Goal: Information Seeking & Learning: Learn about a topic

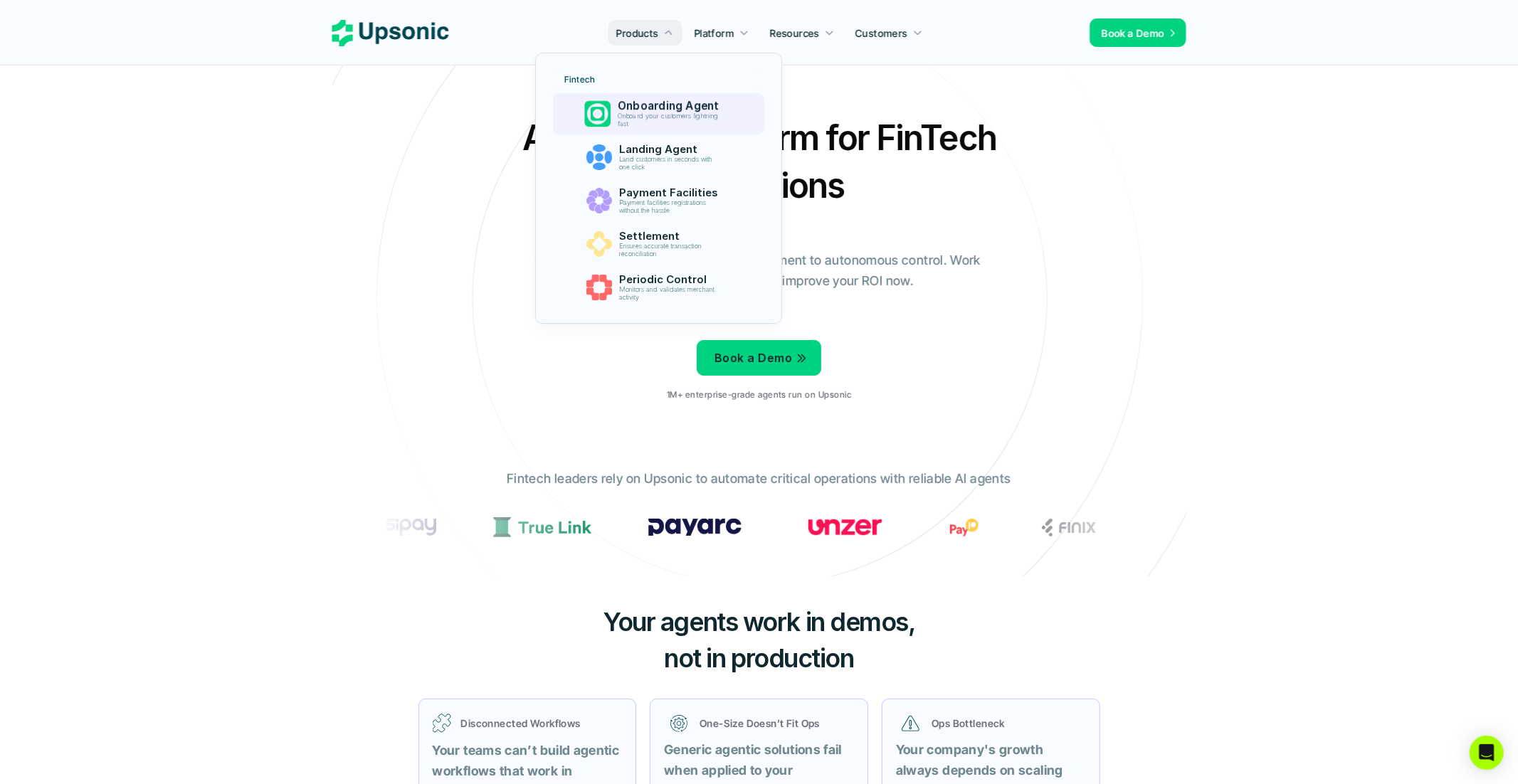
click at [657, 116] on p "Onboard your customers lightning fast" at bounding box center [671, 120] width 107 height 16
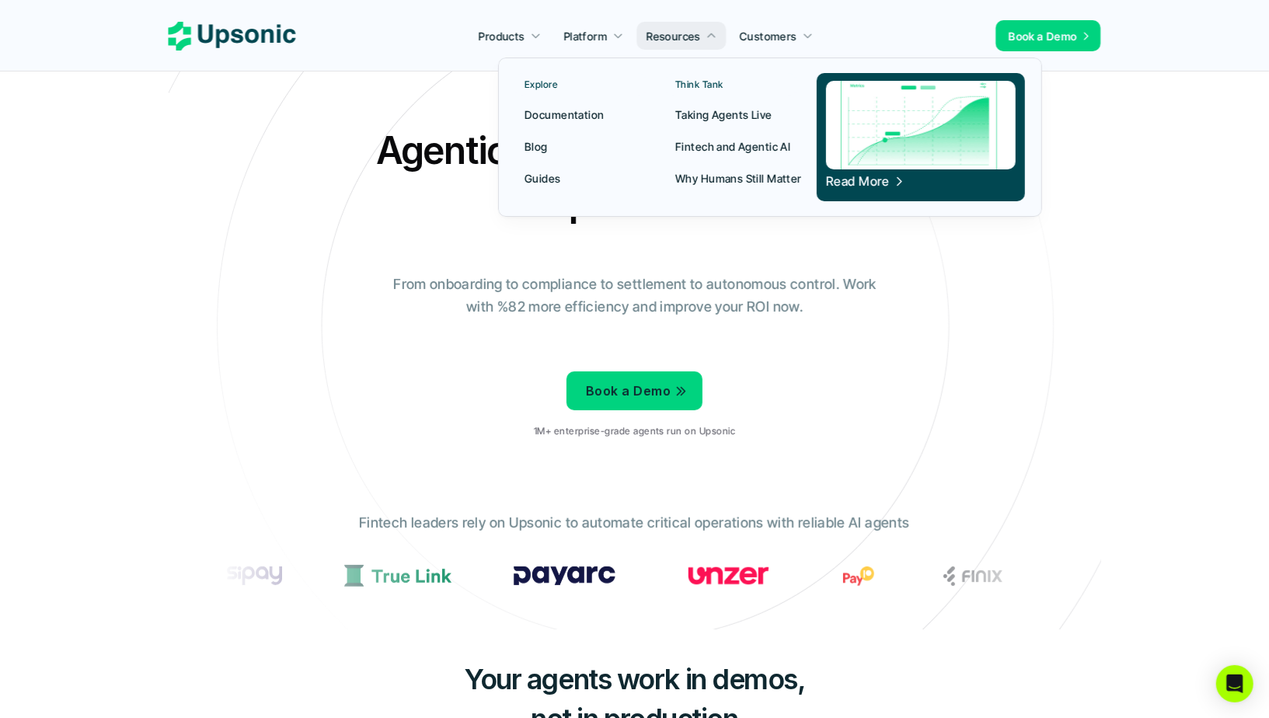
click at [740, 145] on p "Fintech and Agentic AI" at bounding box center [732, 146] width 115 height 16
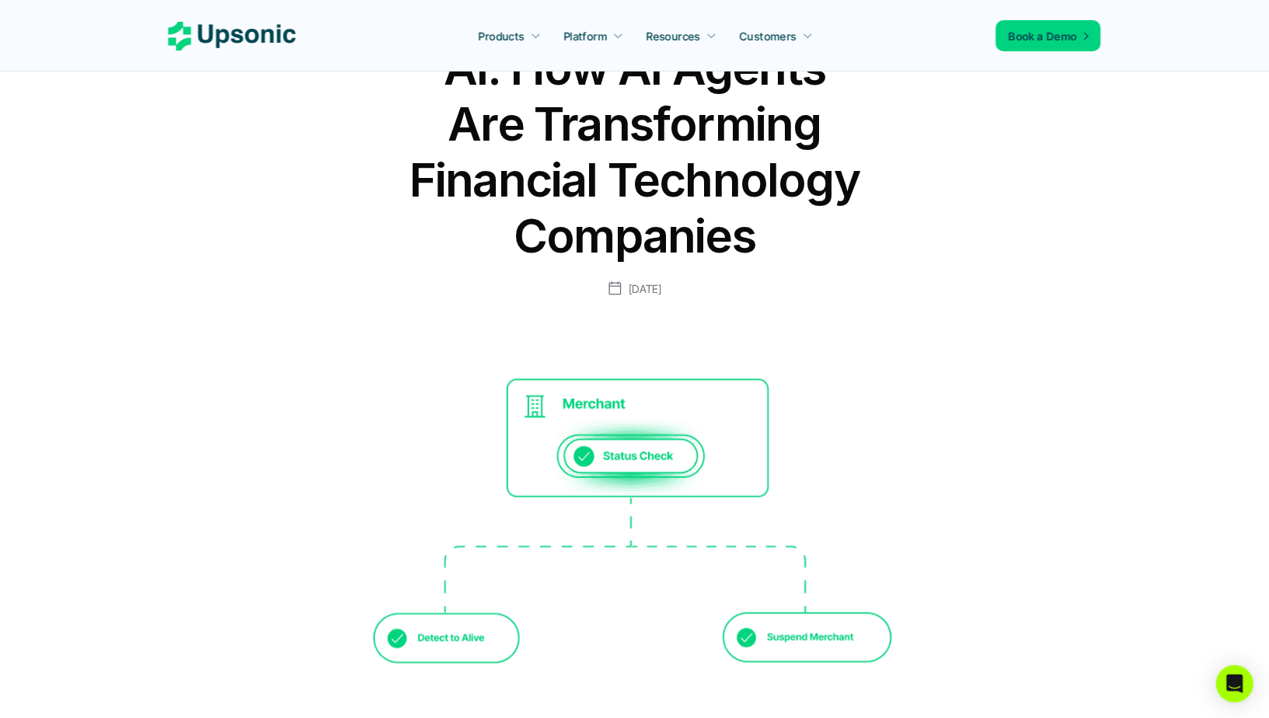
scroll to position [214, 0]
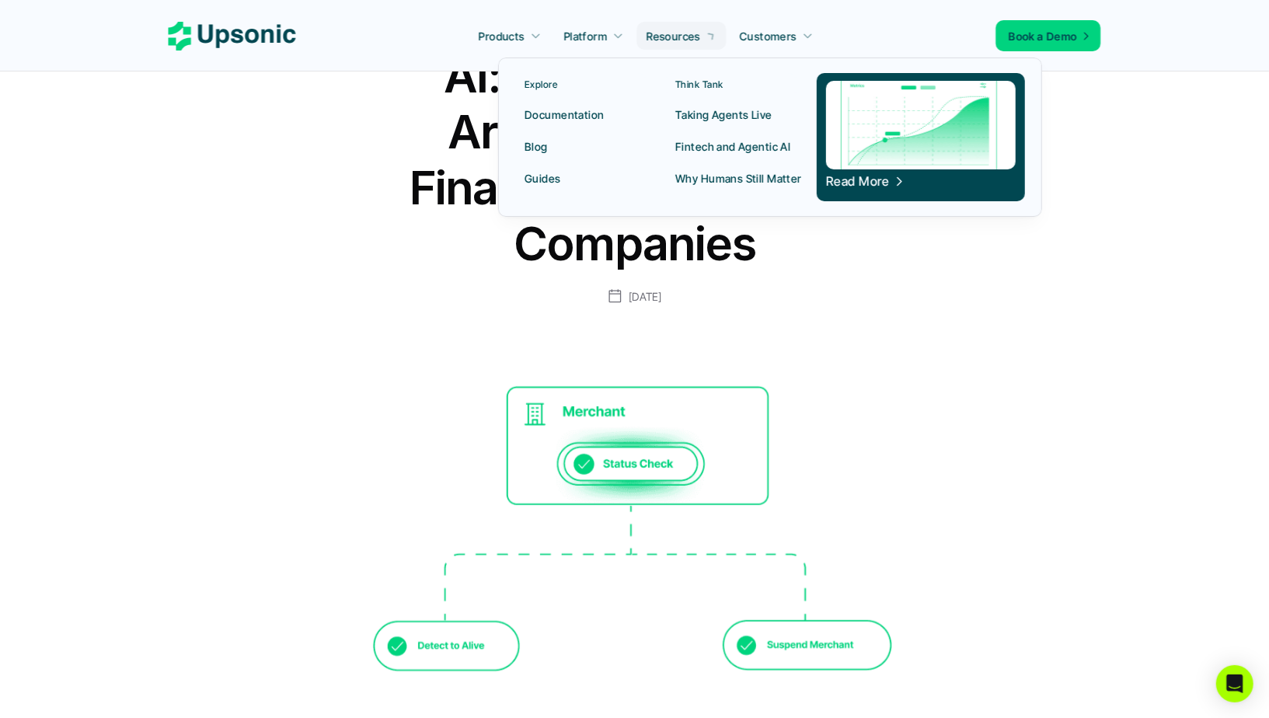
click at [707, 38] on icon at bounding box center [711, 35] width 15 height 15
click at [725, 114] on p "Taking Agents Live" at bounding box center [723, 114] width 97 height 16
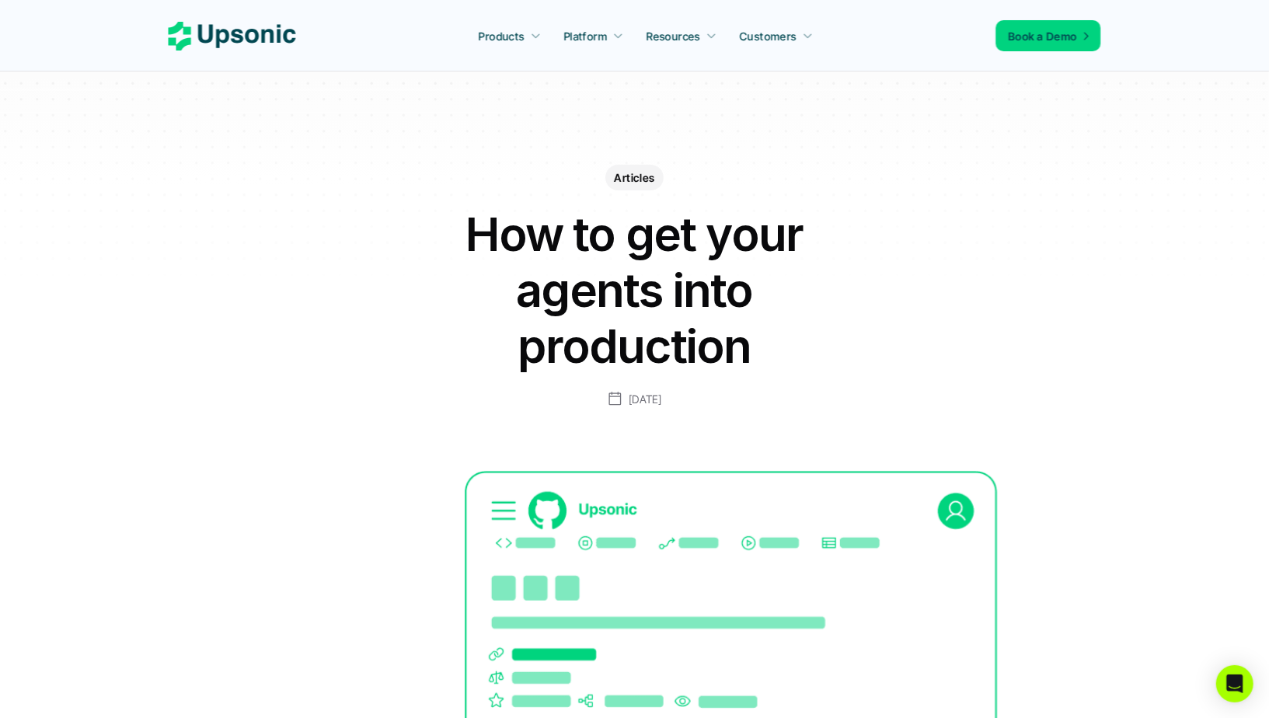
click at [984, 219] on div "Articles How to get your agents into production September 22, 2025" at bounding box center [634, 250] width 901 height 315
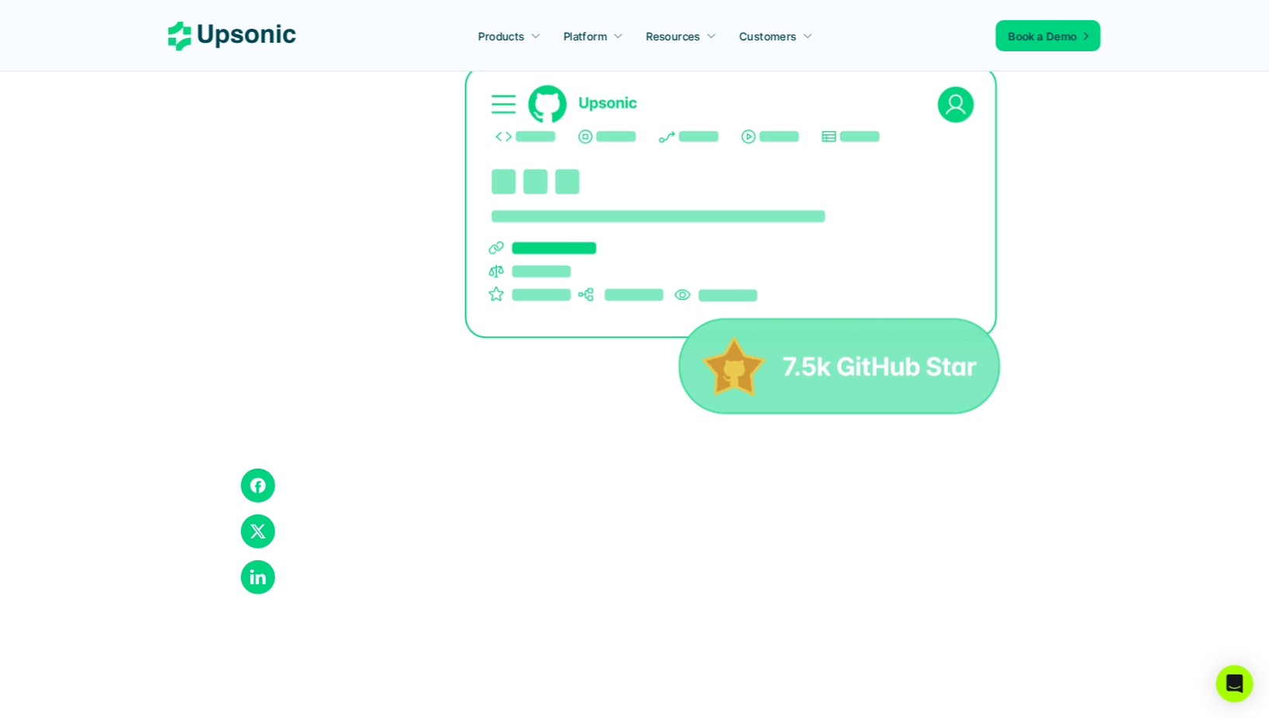
click at [719, 507] on div at bounding box center [564, 506] width 559 height 19
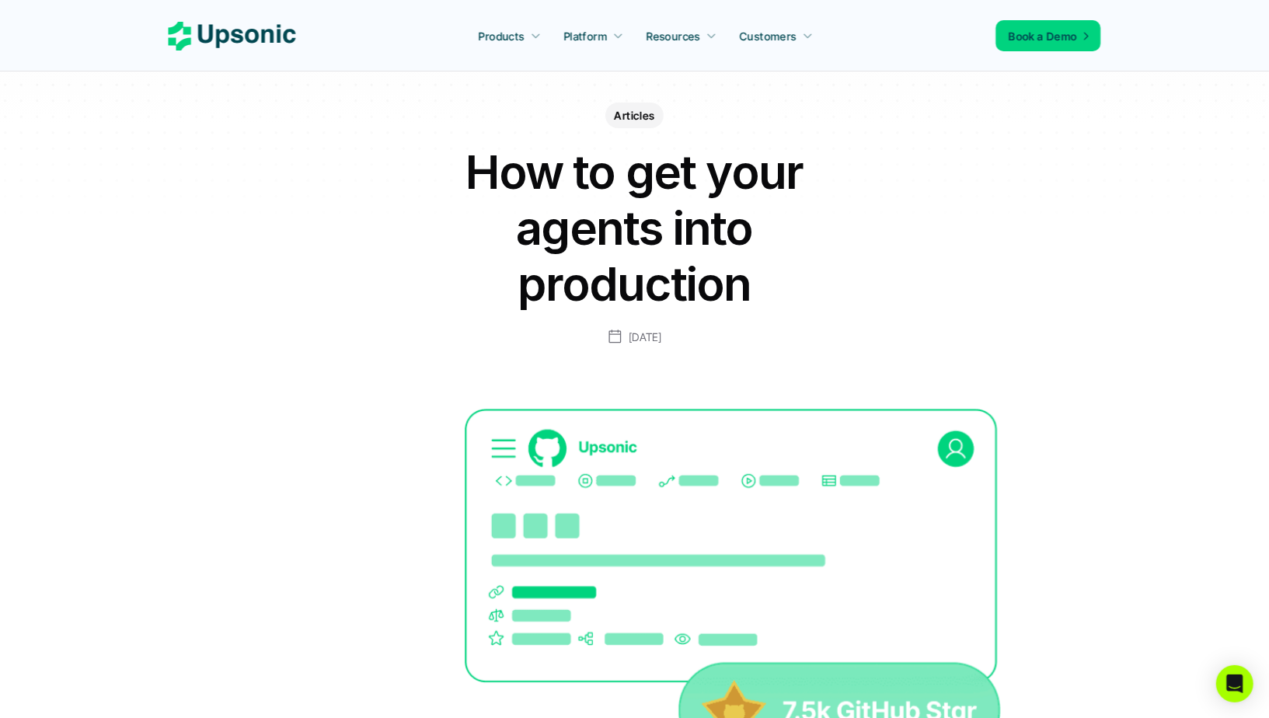
scroll to position [5, 0]
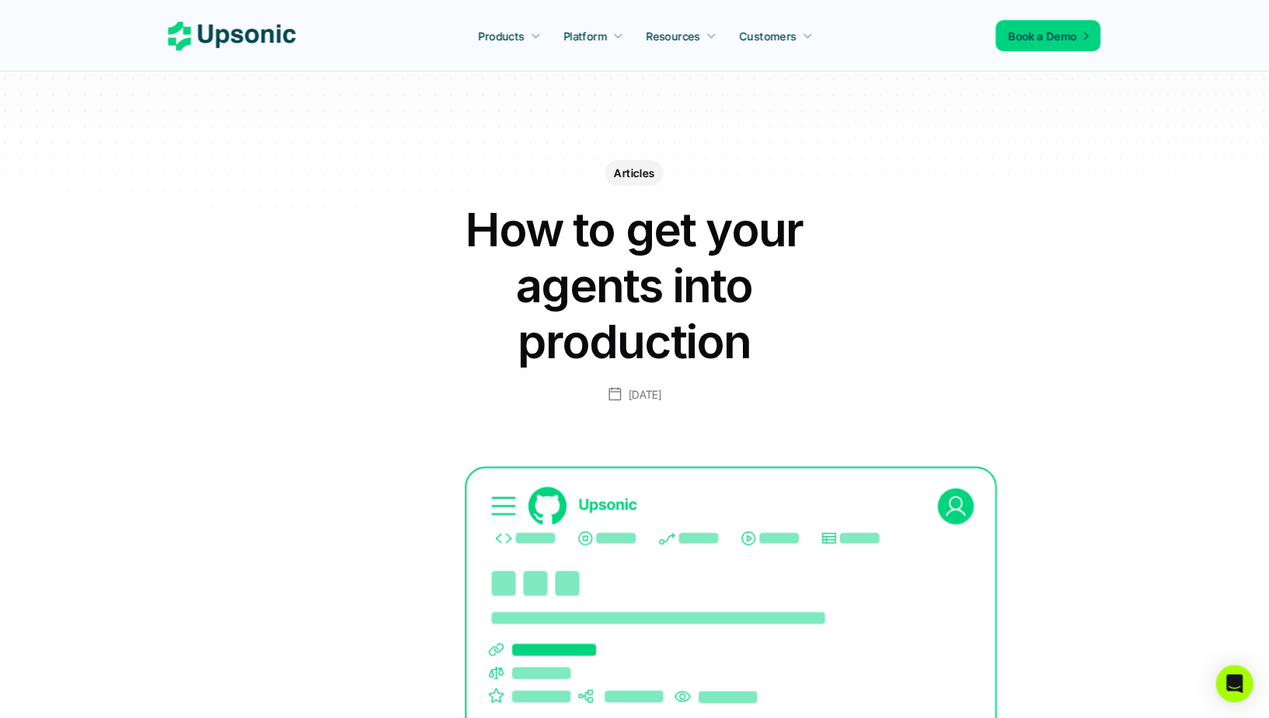
click at [646, 308] on h1 "How to get your agents into production" at bounding box center [635, 285] width 466 height 168
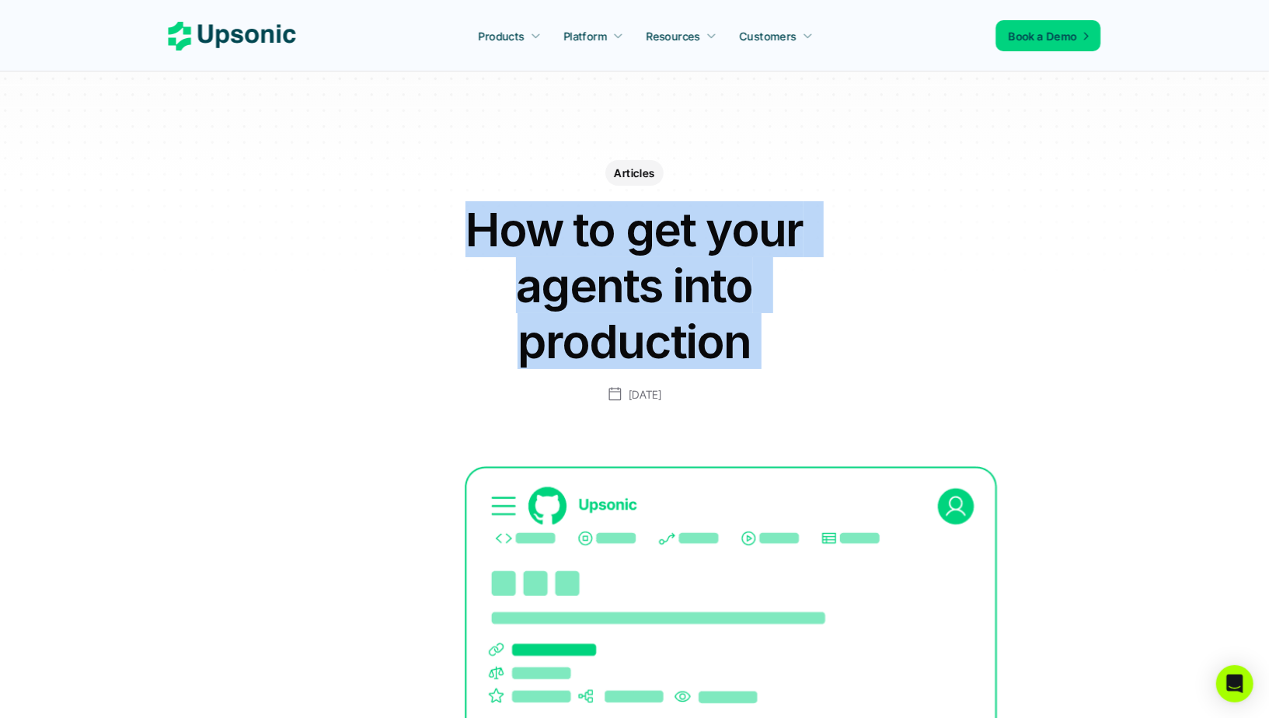
click at [646, 308] on h1 "How to get your agents into production" at bounding box center [635, 285] width 466 height 168
click at [692, 302] on h1 "How to get your agents into production" at bounding box center [635, 285] width 466 height 168
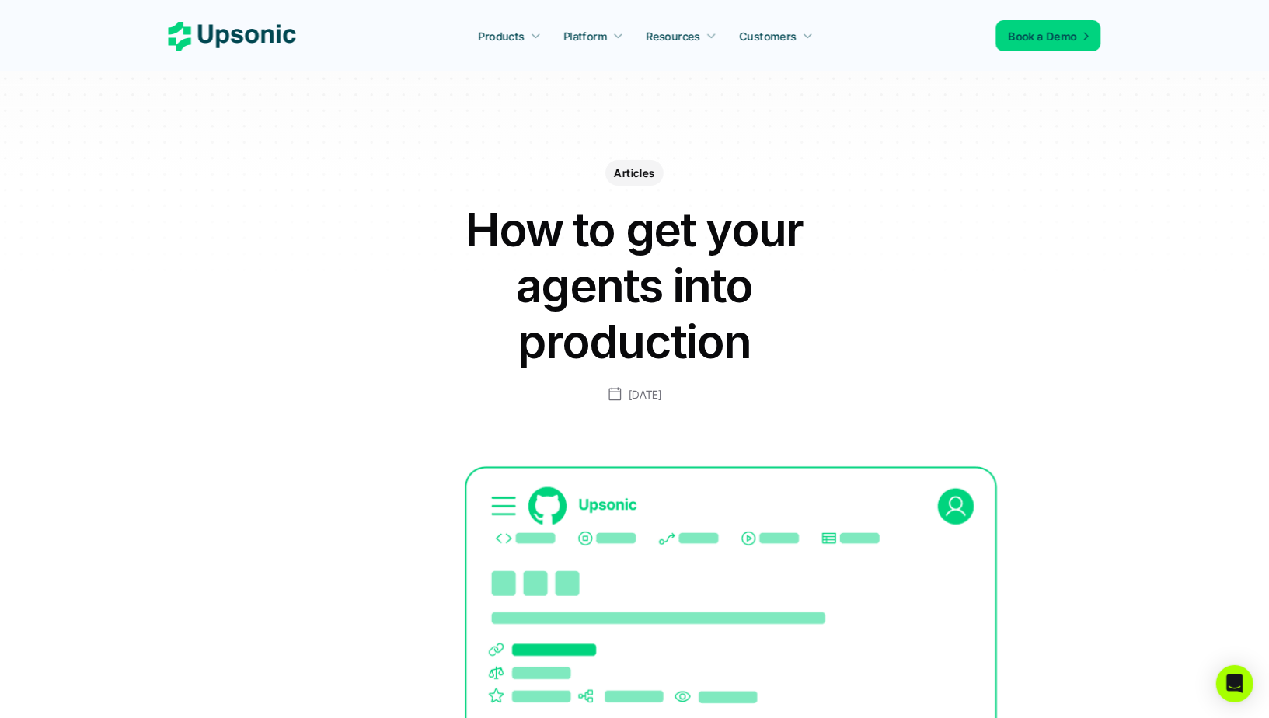
click at [674, 284] on h1 "How to get your agents into production" at bounding box center [635, 285] width 466 height 168
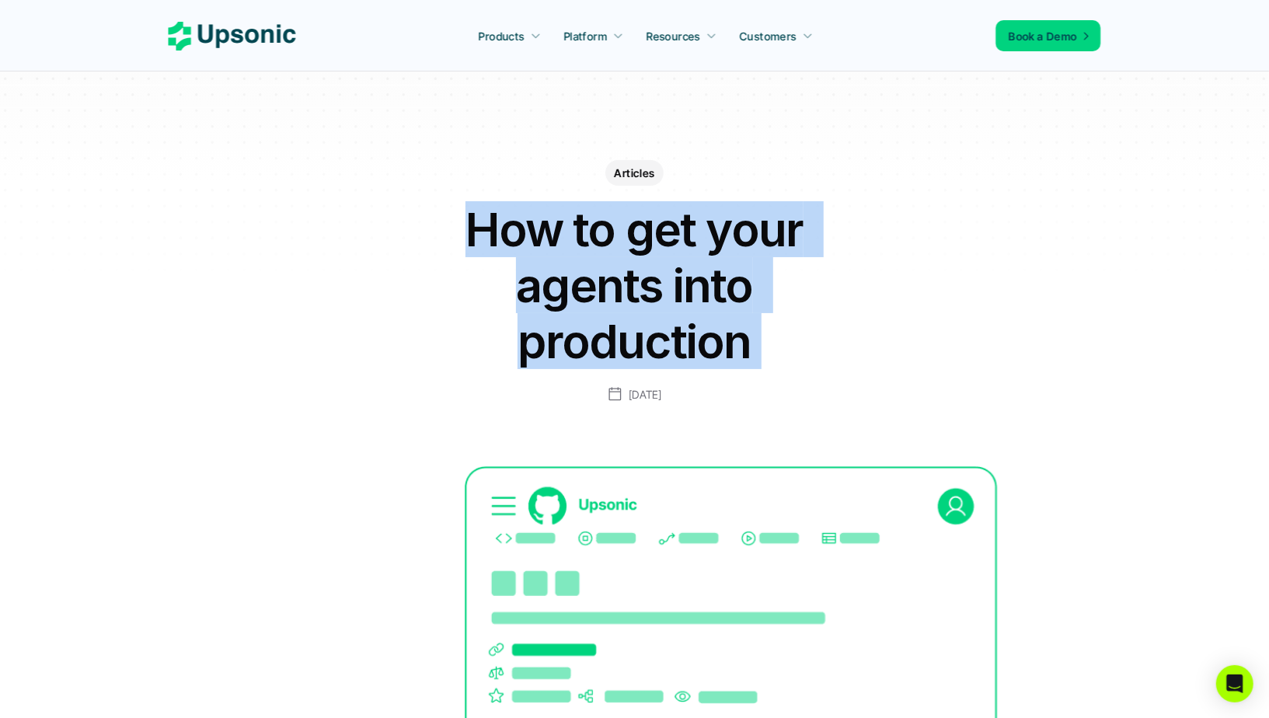
click at [674, 284] on h1 "How to get your agents into production" at bounding box center [635, 285] width 466 height 168
click at [634, 284] on h1 "How to get your agents into production" at bounding box center [635, 285] width 466 height 168
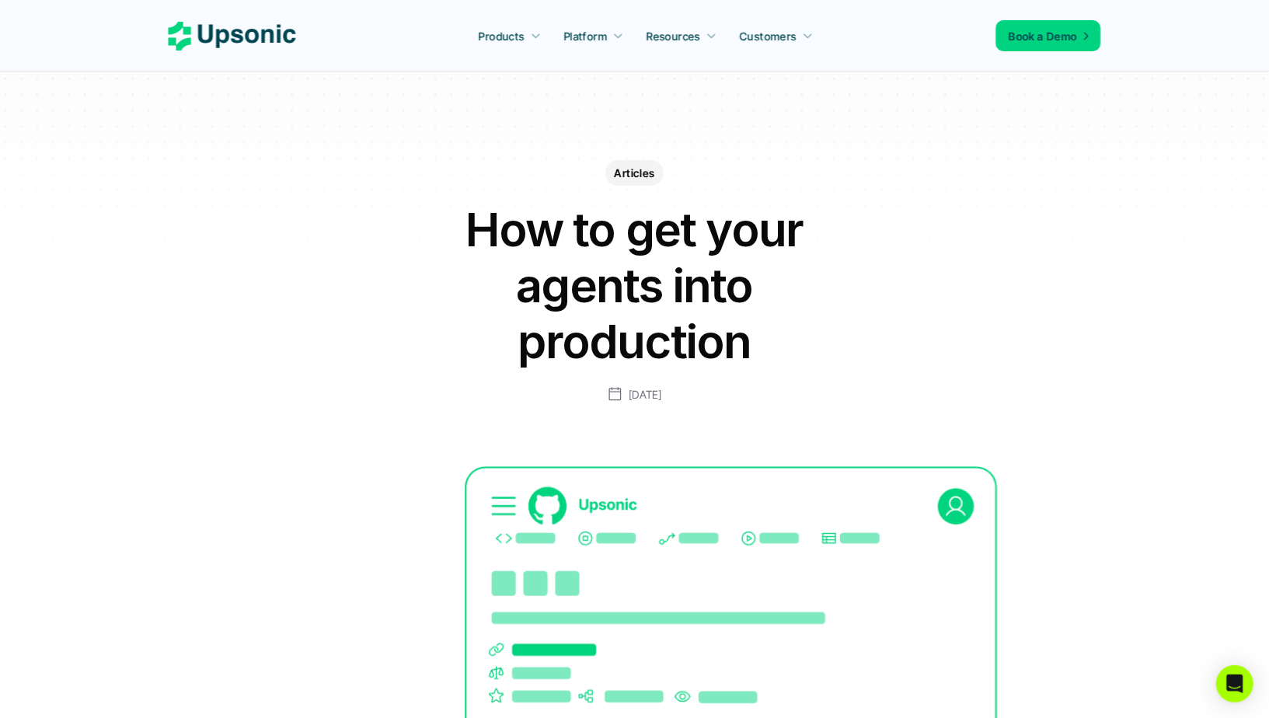
click at [557, 206] on h1 "How to get your agents into production" at bounding box center [635, 285] width 466 height 168
click at [545, 214] on h1 "How to get your agents into production" at bounding box center [635, 285] width 466 height 168
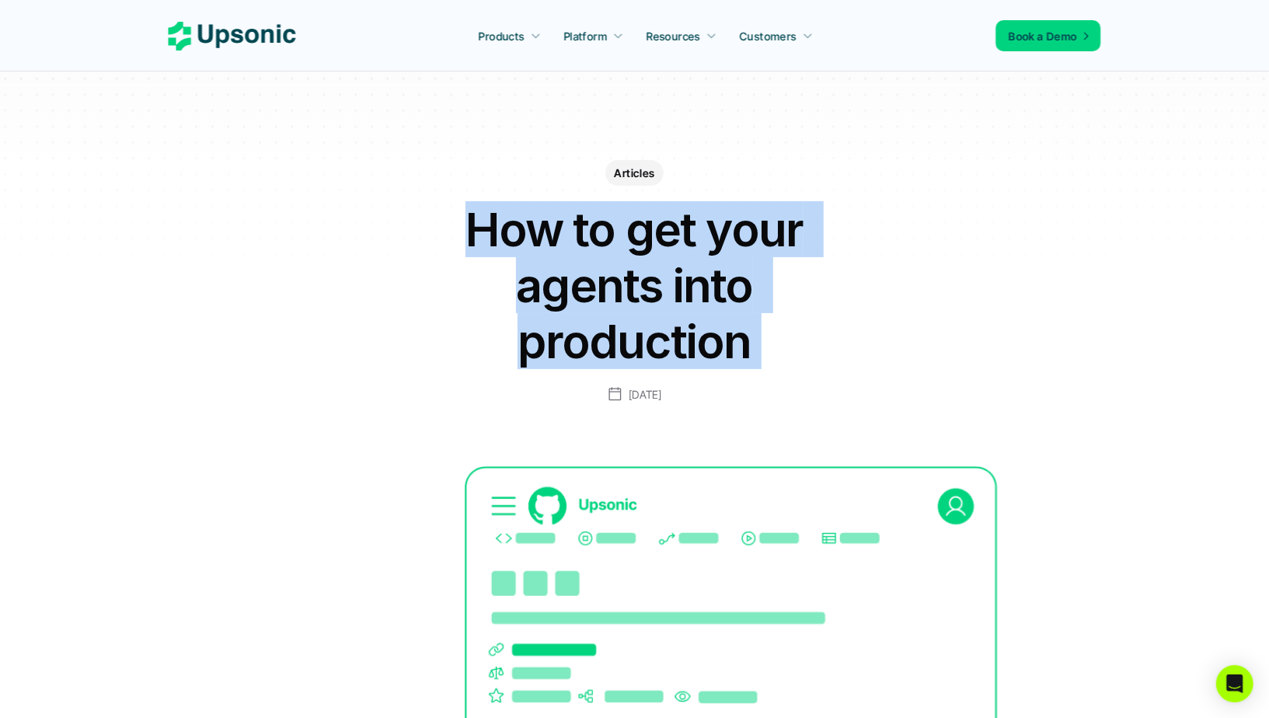
click at [545, 214] on h1 "How to get your agents into production" at bounding box center [635, 285] width 466 height 168
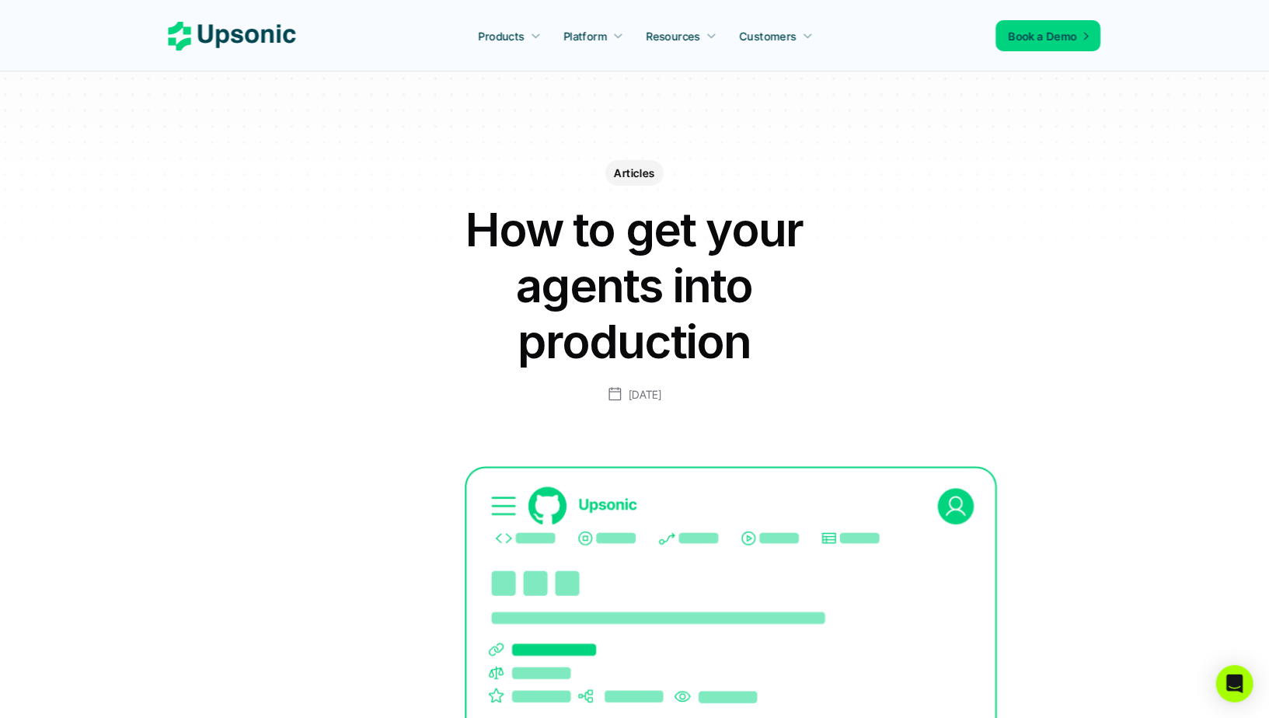
click at [593, 242] on h1 "How to get your agents into production" at bounding box center [635, 285] width 466 height 168
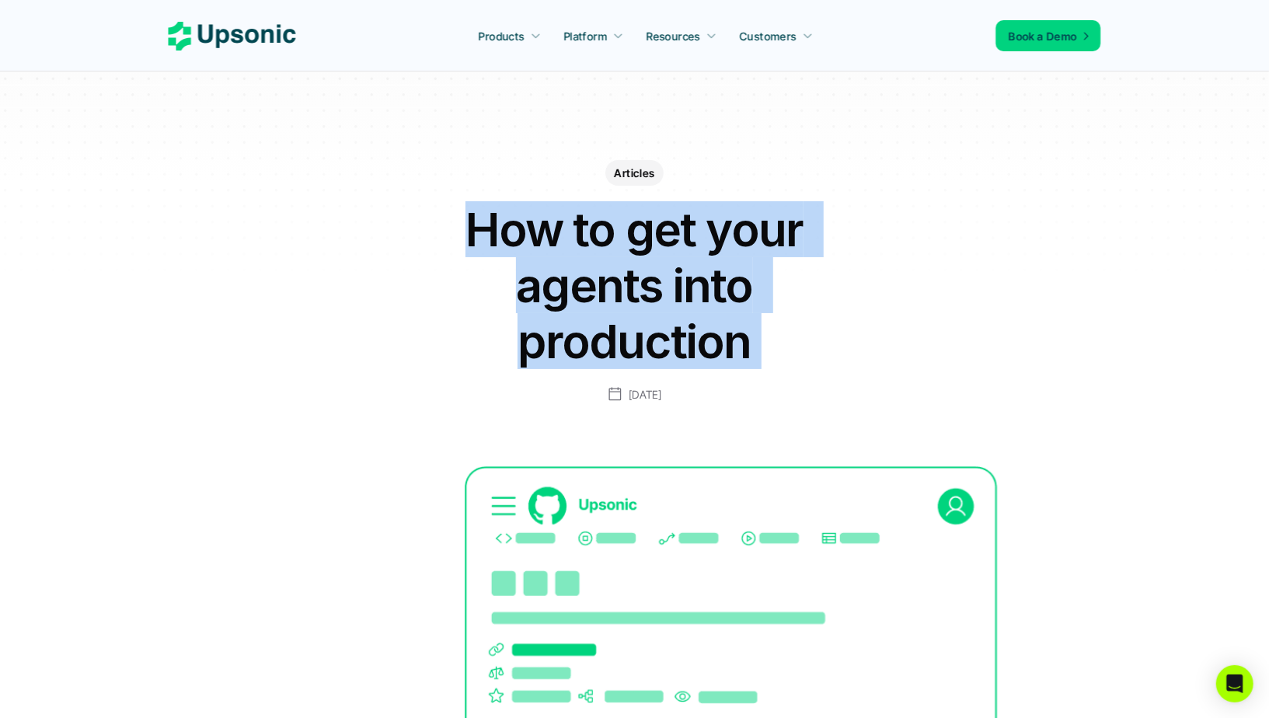
click at [593, 242] on h1 "How to get your agents into production" at bounding box center [635, 285] width 466 height 168
click at [616, 242] on h1 "How to get your agents into production" at bounding box center [635, 285] width 466 height 168
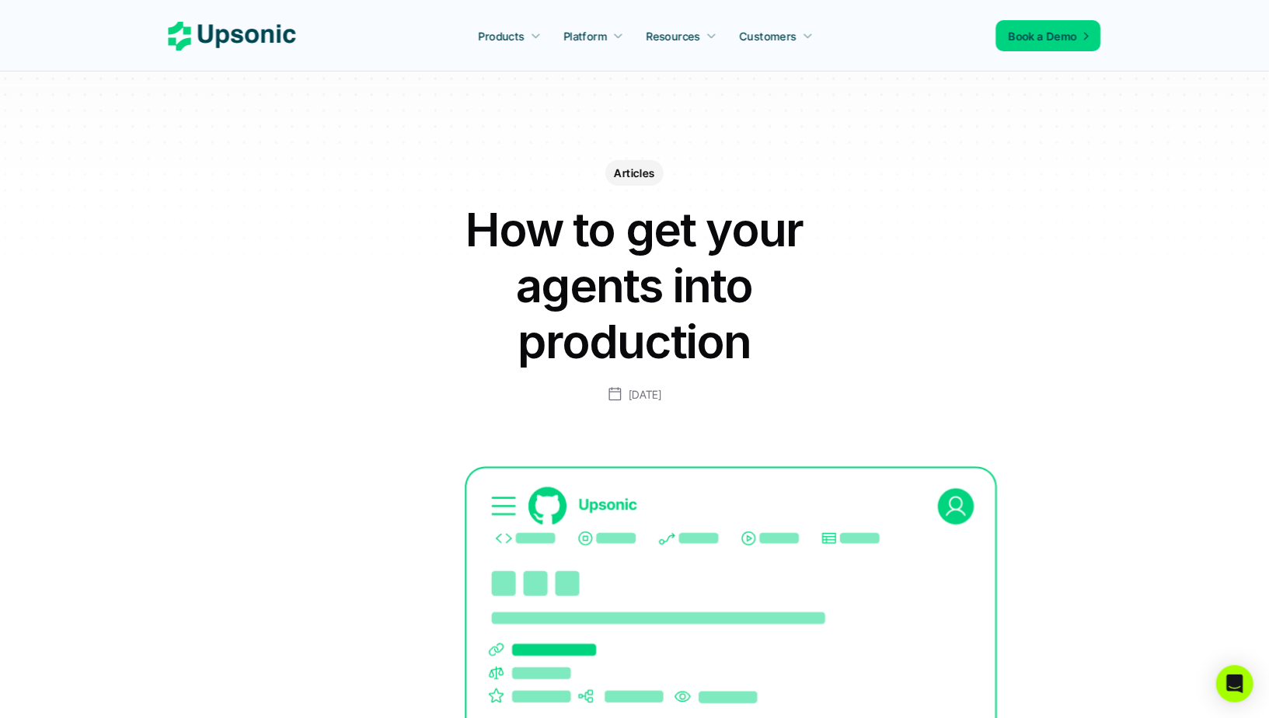
click at [517, 201] on h1 "How to get your agents into production" at bounding box center [635, 285] width 466 height 168
